Goal: Information Seeking & Learning: Learn about a topic

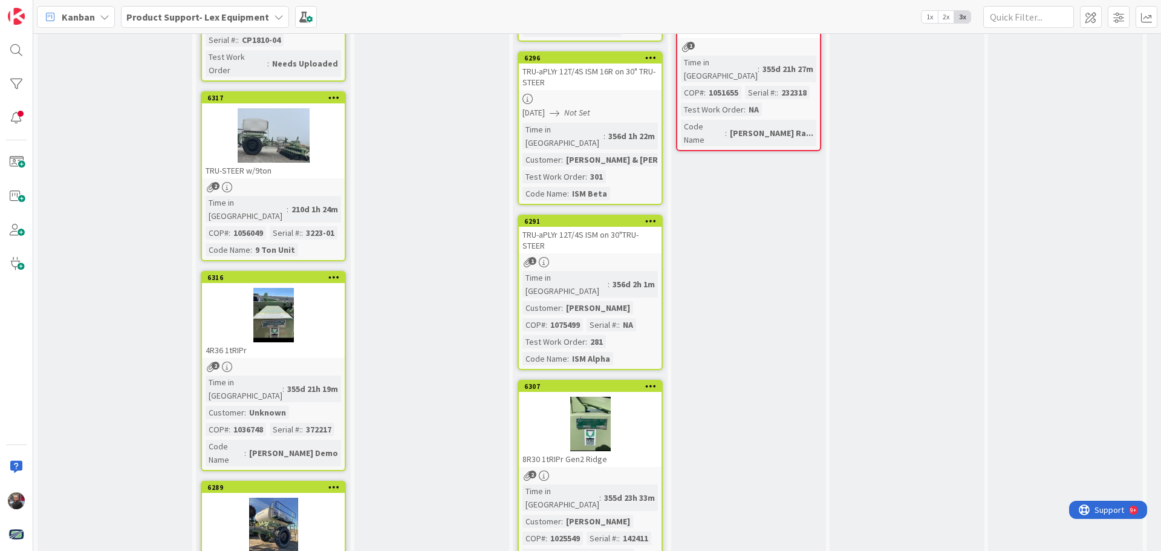
scroll to position [1245, 0]
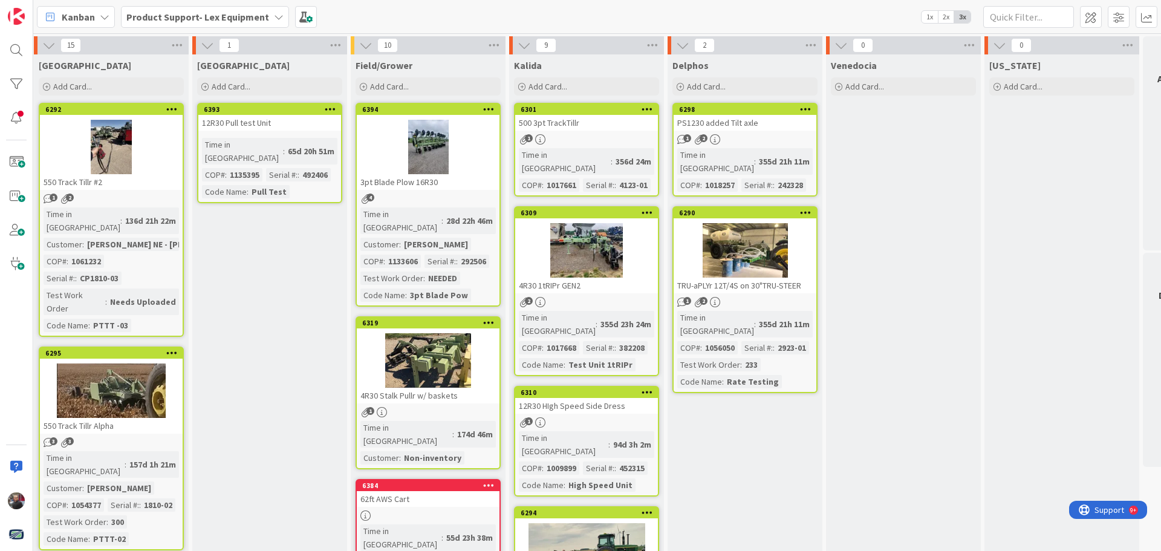
scroll to position [0, 175]
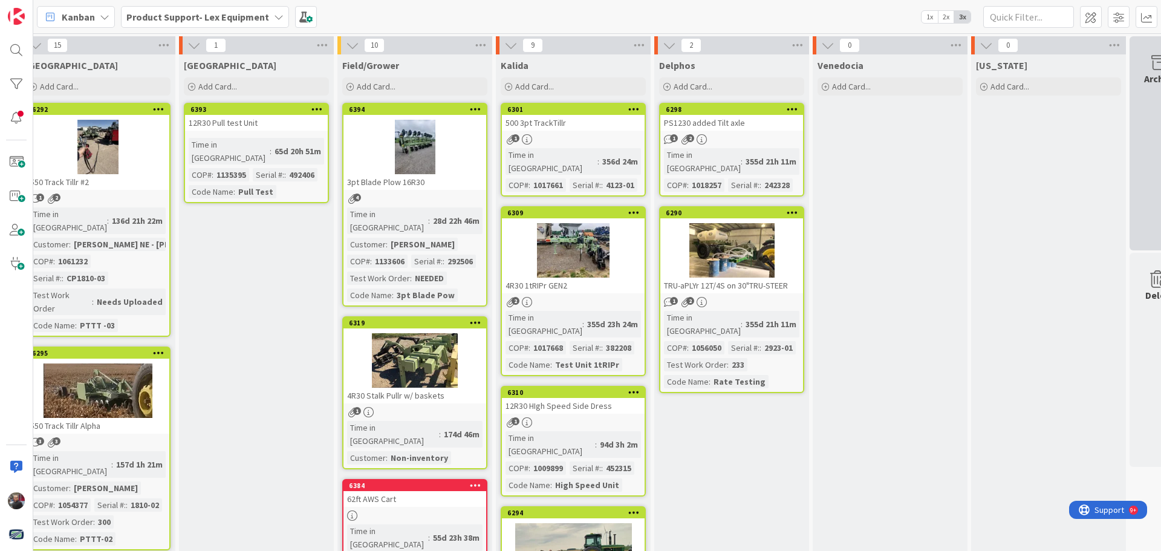
click at [1137, 192] on div "Archive" at bounding box center [1160, 143] width 60 height 214
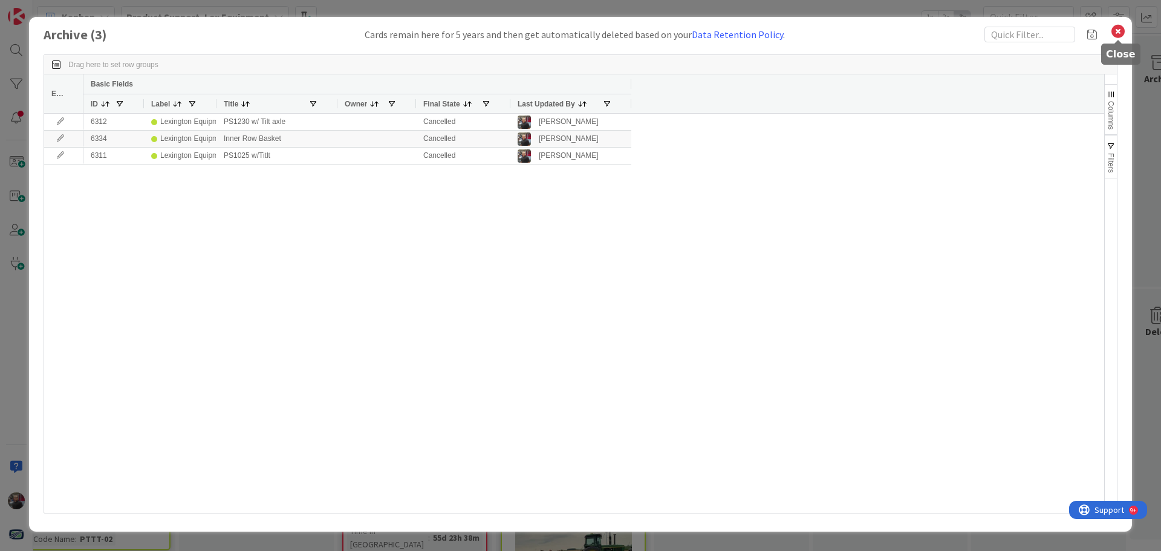
click at [1121, 30] on icon at bounding box center [1118, 31] width 16 height 17
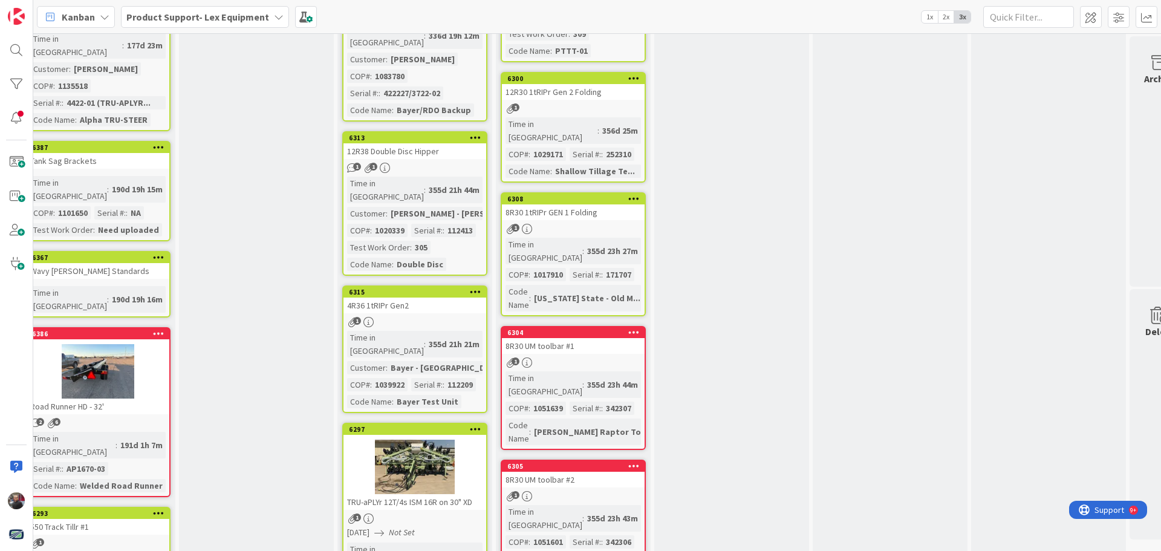
scroll to position [726, 175]
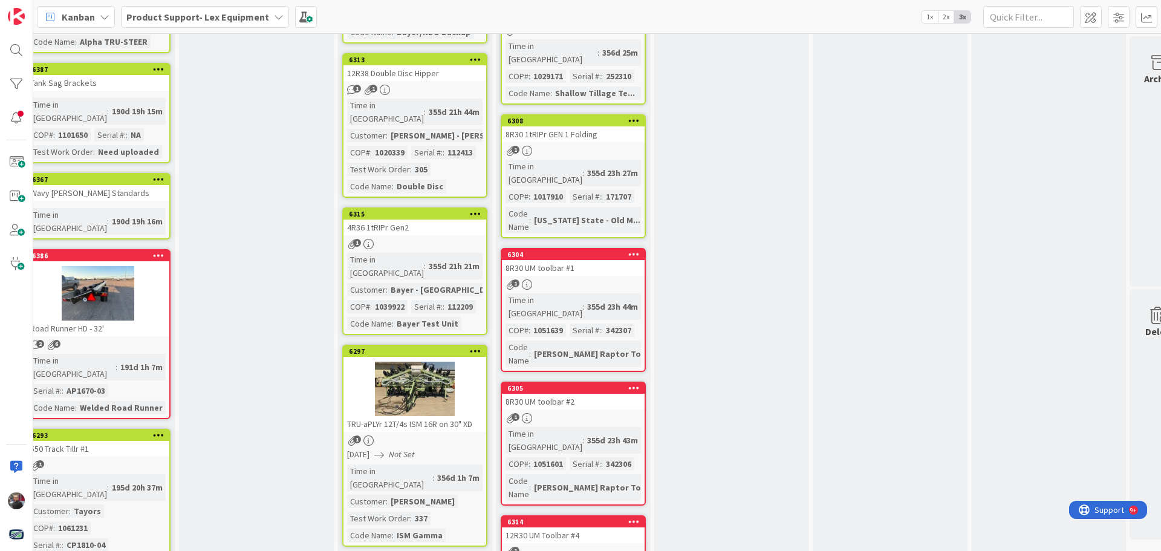
click at [140, 266] on div at bounding box center [98, 293] width 143 height 54
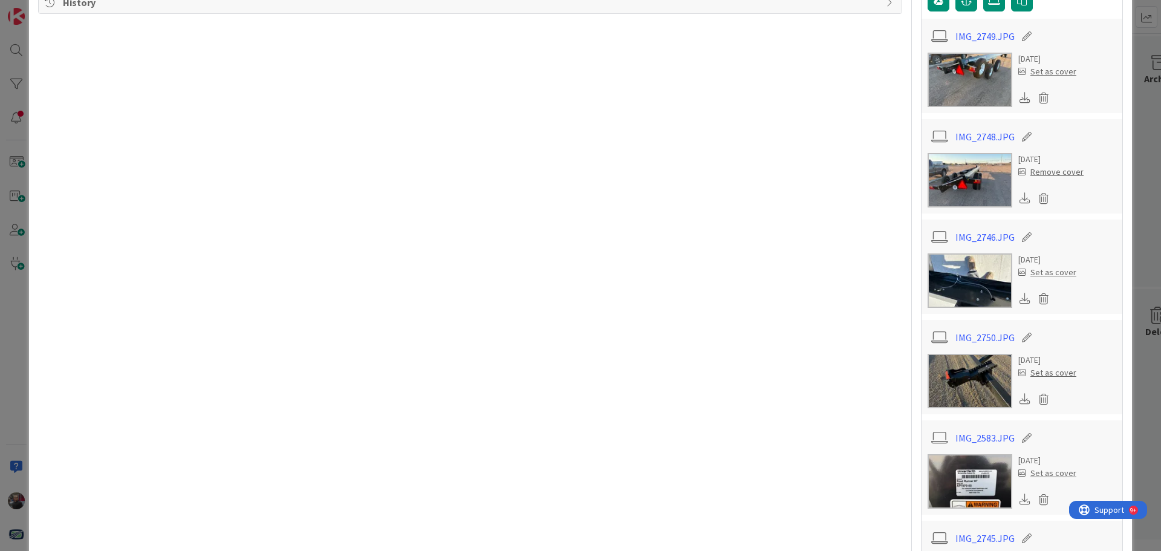
scroll to position [416, 0]
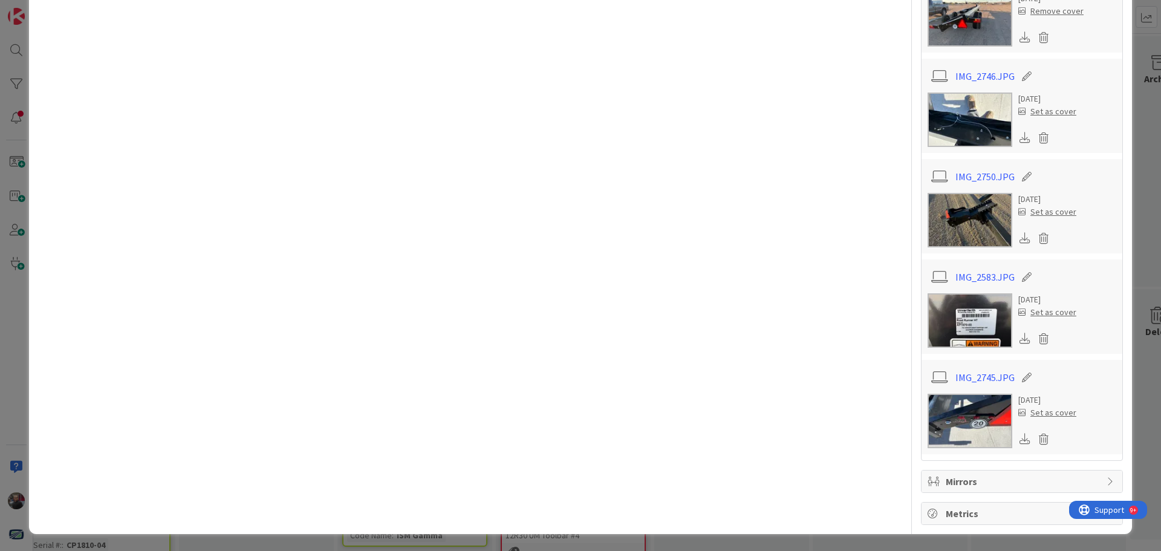
click at [984, 318] on img at bounding box center [970, 320] width 85 height 54
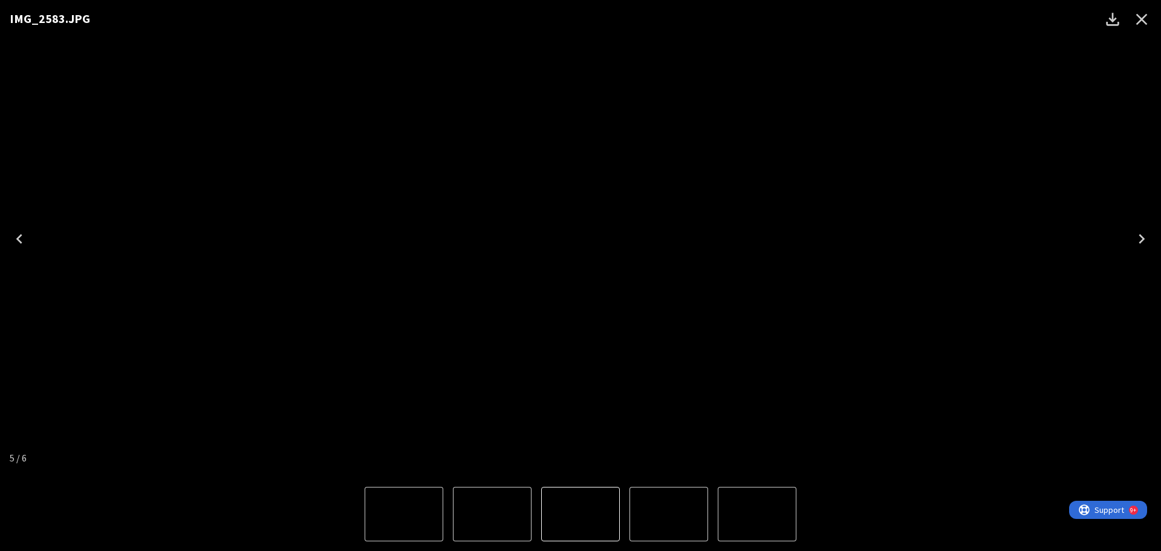
click at [1141, 19] on icon "Close" at bounding box center [1141, 19] width 11 height 11
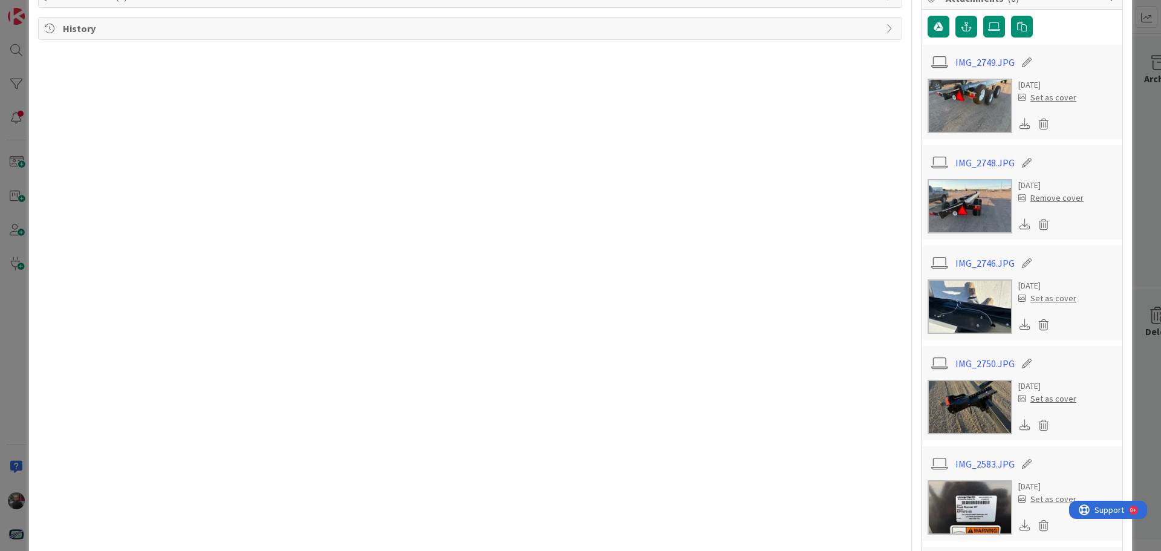
scroll to position [0, 0]
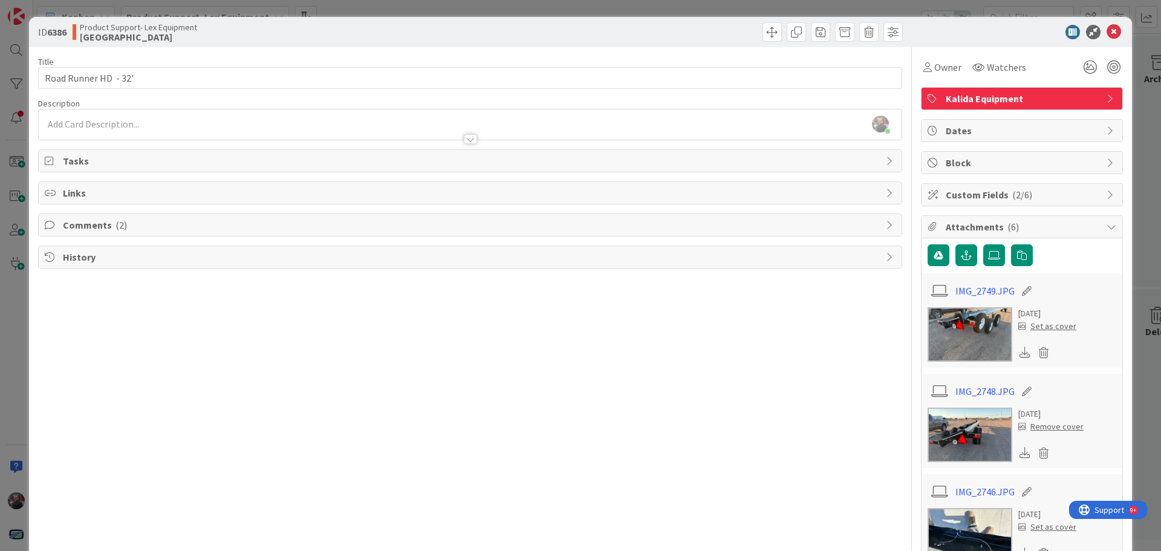
click at [1031, 227] on span "Attachments ( 6 )" at bounding box center [1023, 227] width 155 height 15
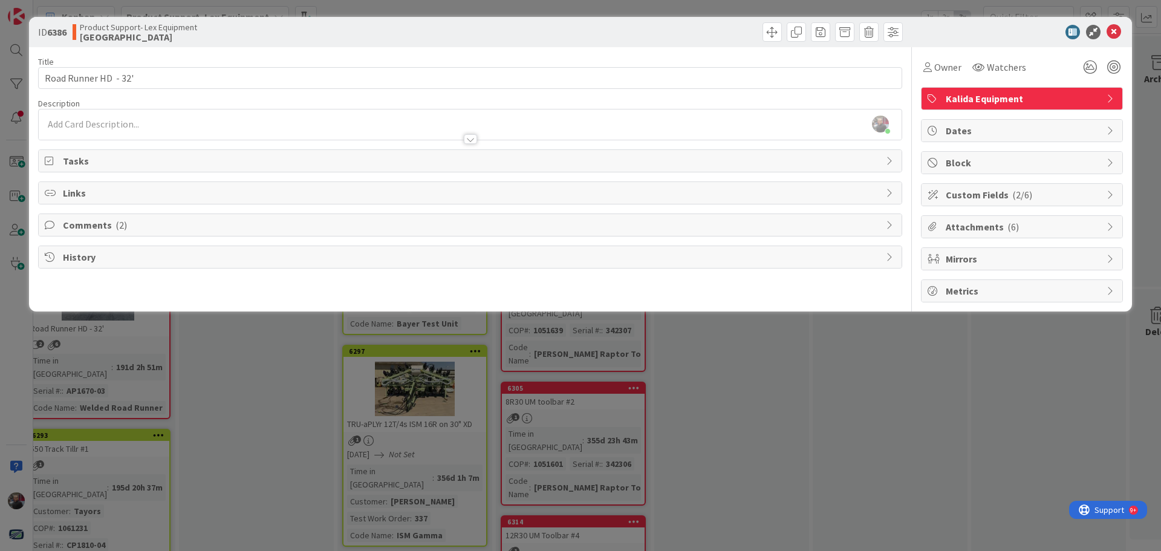
click at [1036, 197] on span "Custom Fields ( 2/6 )" at bounding box center [1023, 194] width 155 height 15
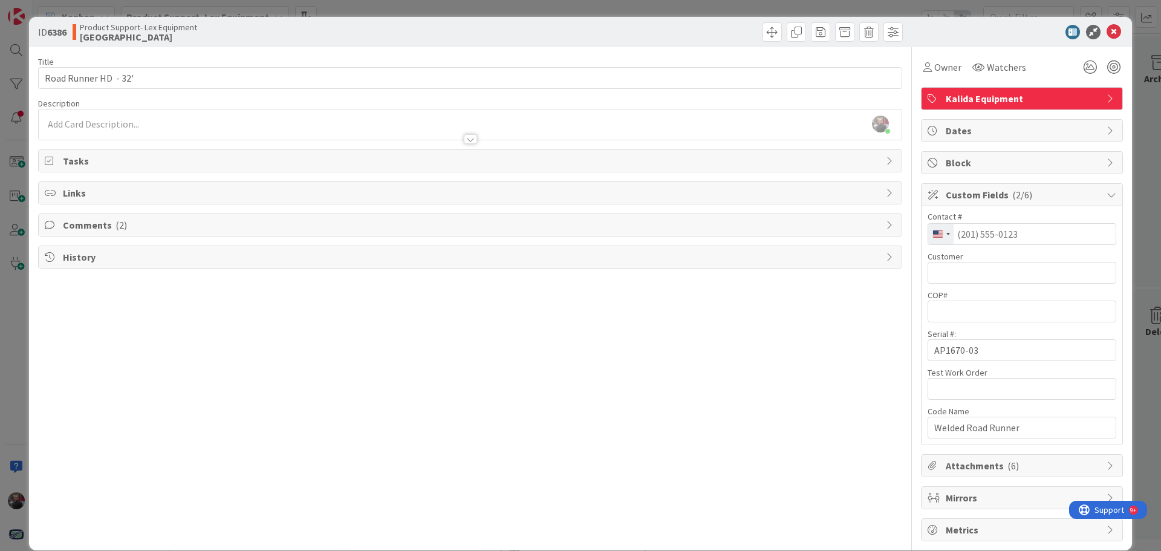
click at [1036, 197] on span "Custom Fields ( 2/6 )" at bounding box center [1023, 194] width 155 height 15
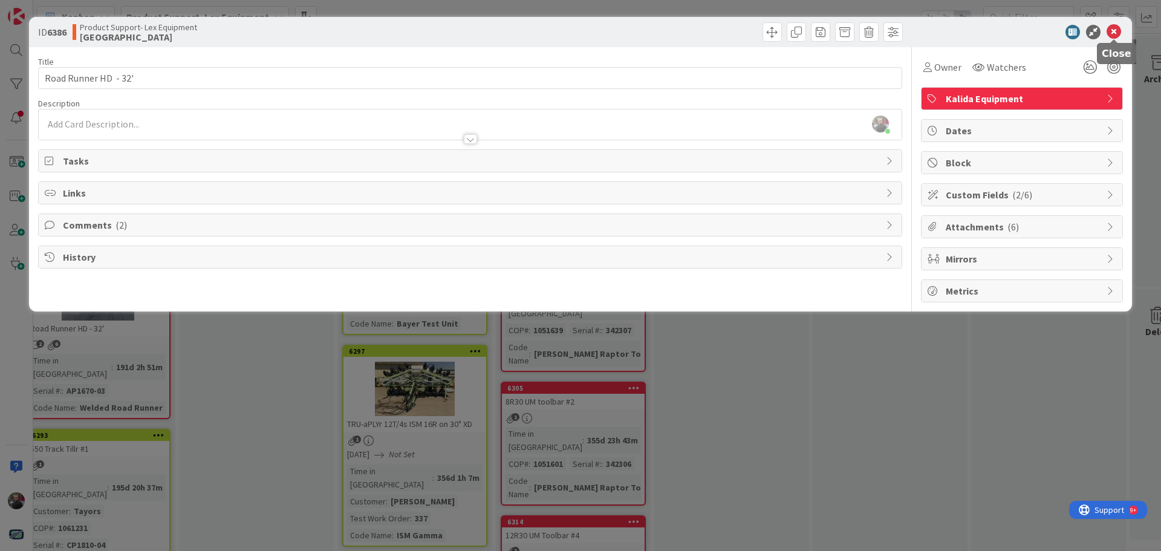
click at [1118, 33] on icon at bounding box center [1114, 32] width 15 height 15
